Goal: Check status: Check status

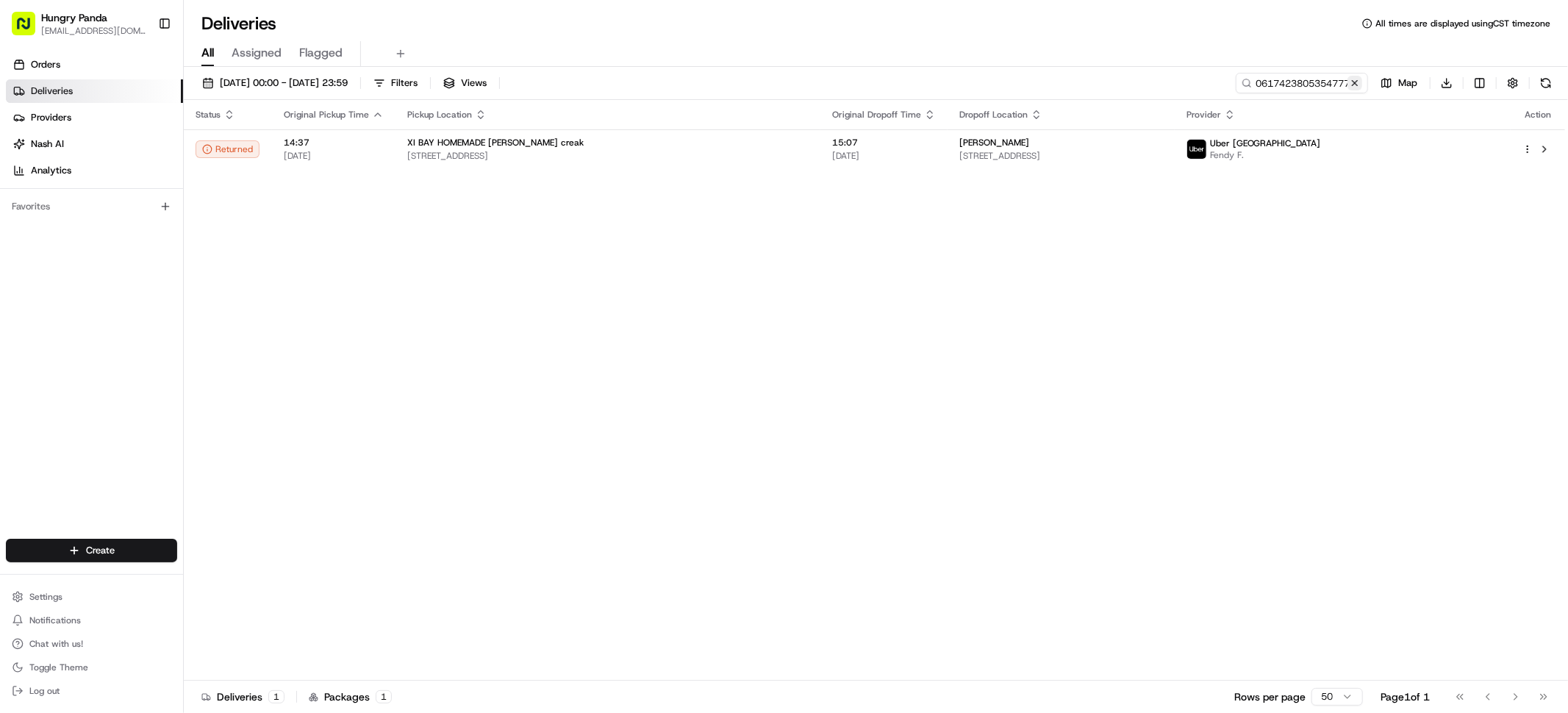
click at [1355, 82] on button at bounding box center [1354, 82] width 14 height 14
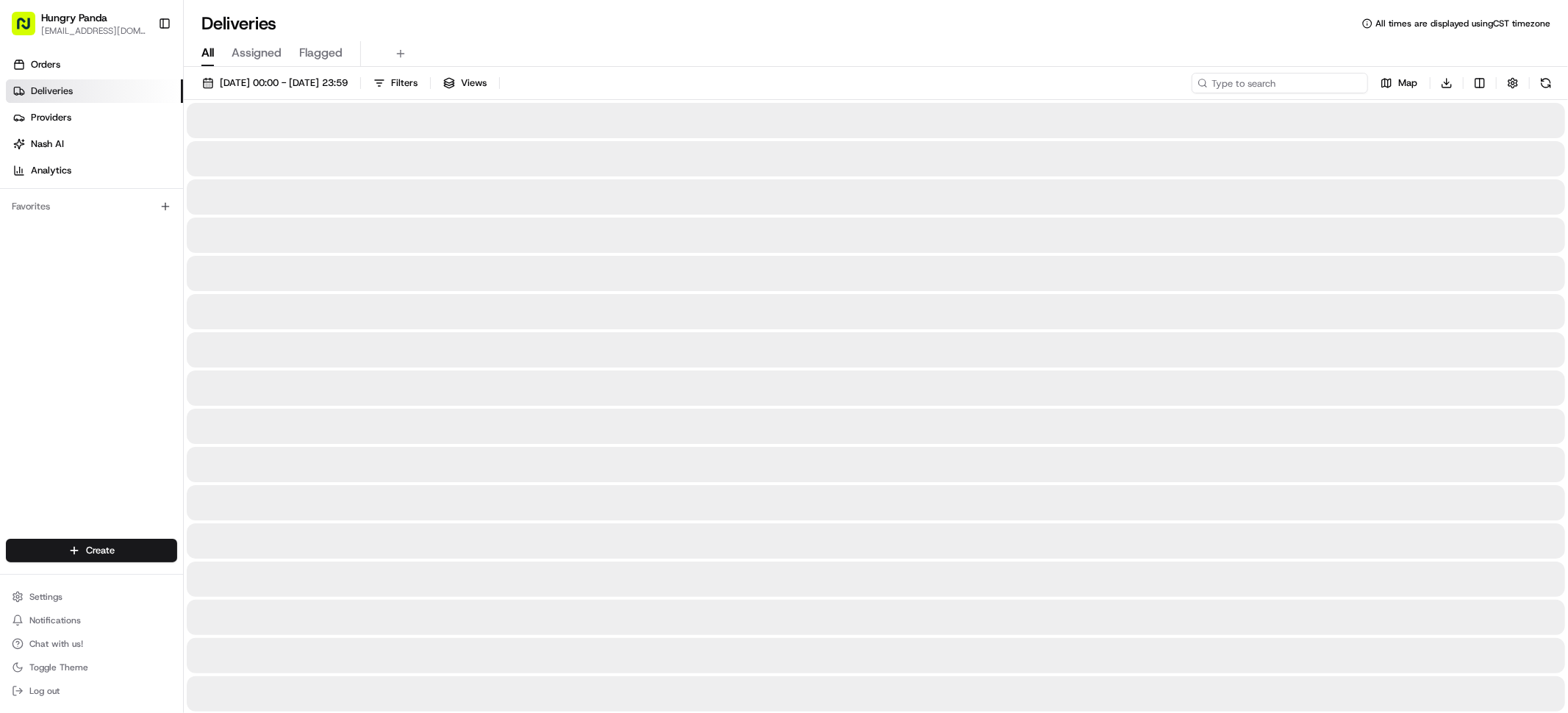
click at [1343, 82] on input at bounding box center [1279, 82] width 177 height 20
paste input "861940135545373539888"
type input "861940135545373539888"
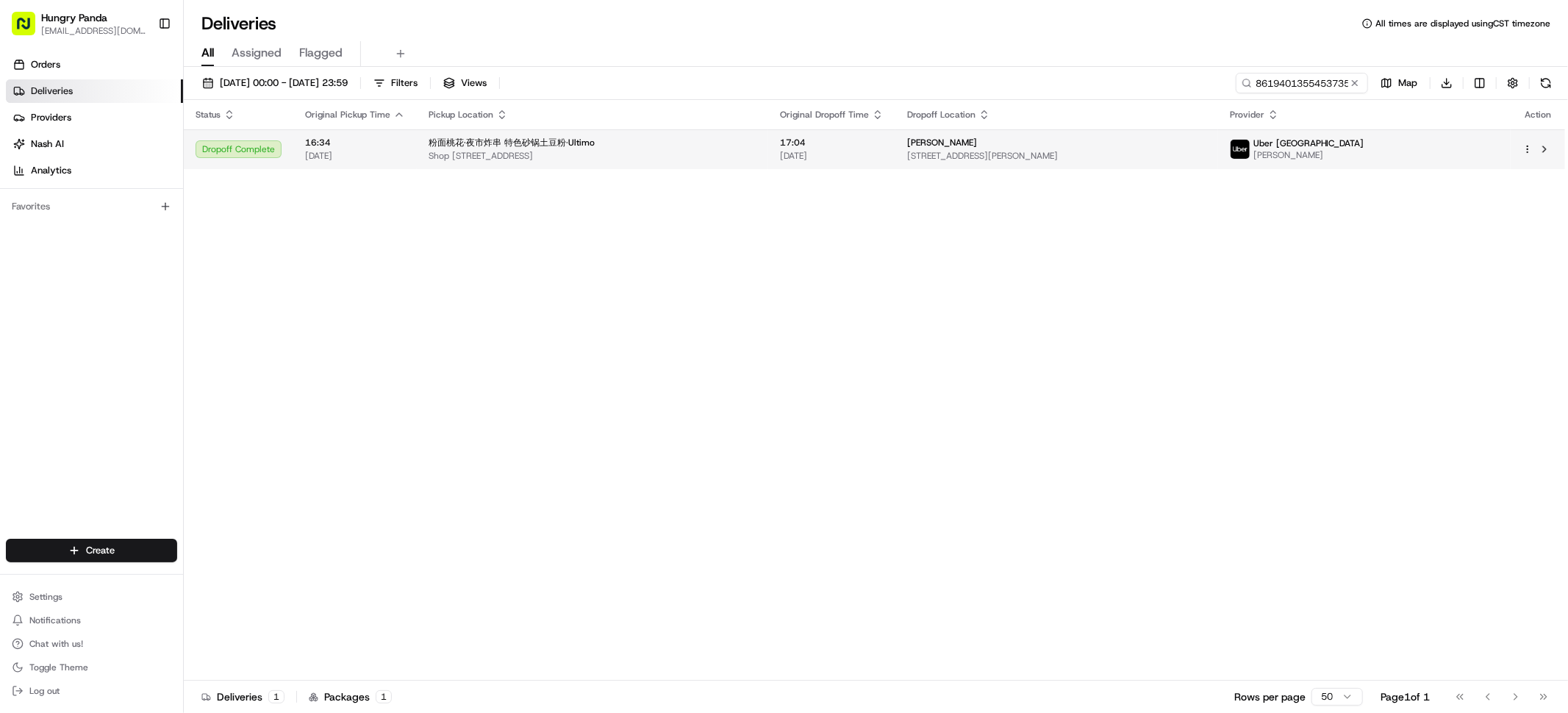
click at [756, 155] on span "Shop [STREET_ADDRESS]" at bounding box center [592, 155] width 328 height 12
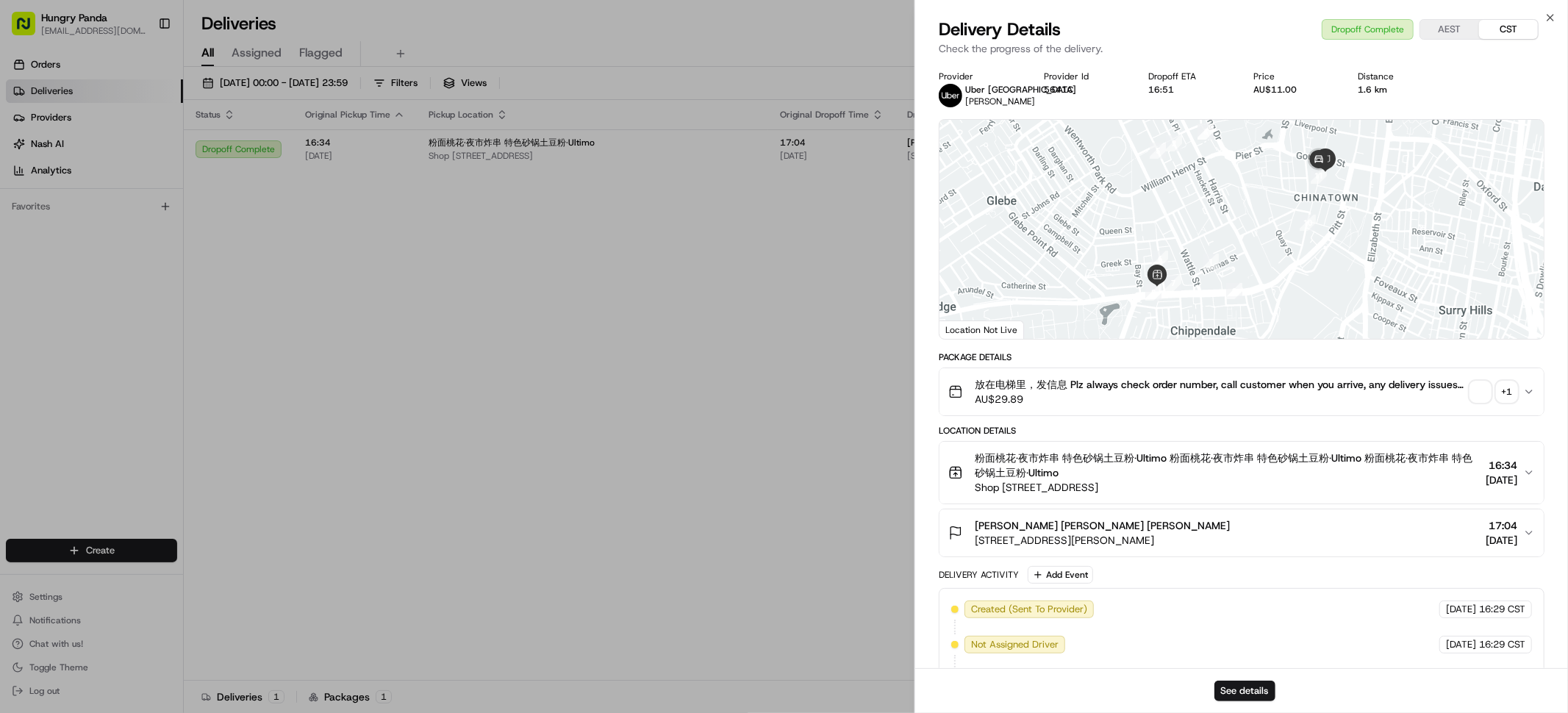
click at [1510, 399] on div "+ 1" at bounding box center [1506, 391] width 20 height 20
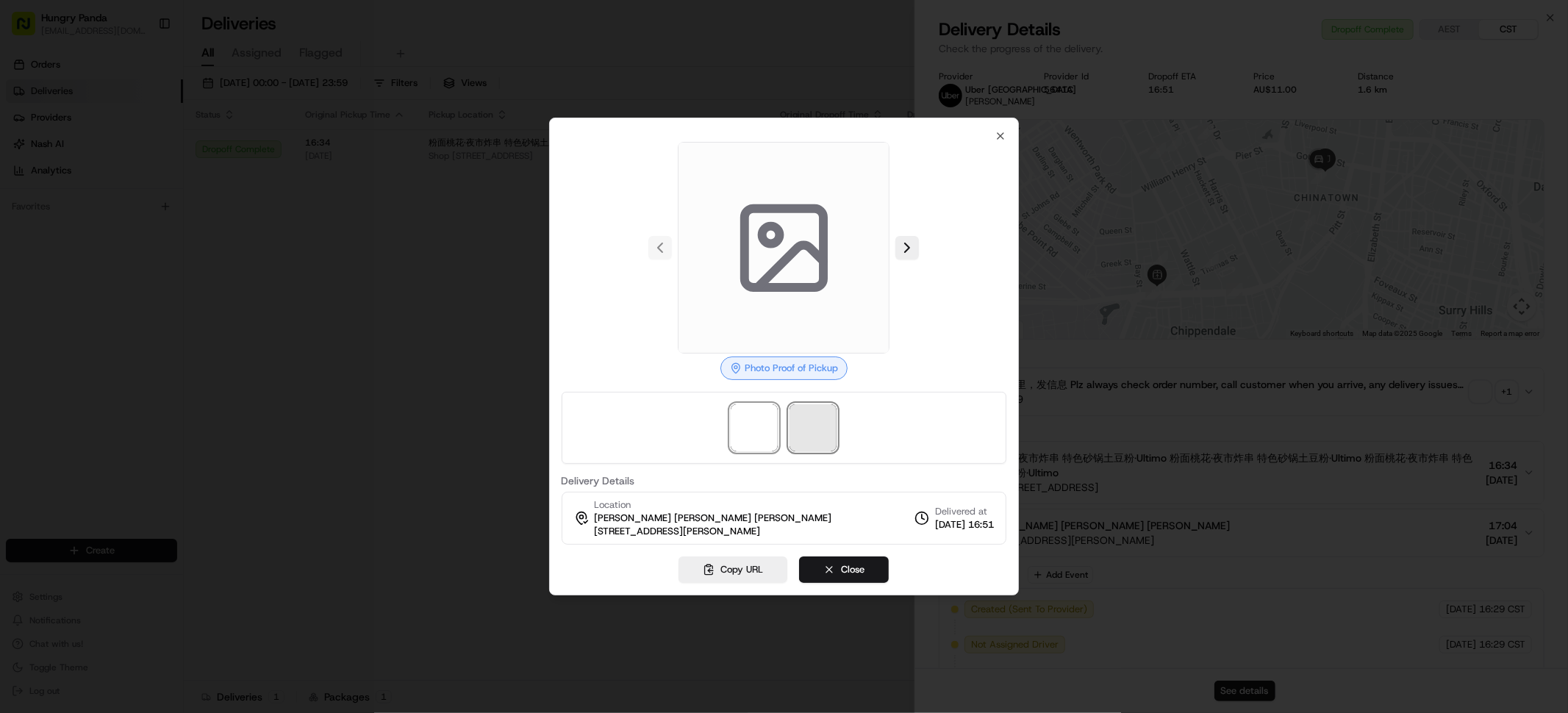
click at [819, 425] on span at bounding box center [812, 427] width 47 height 47
